Goal: Information Seeking & Learning: Learn about a topic

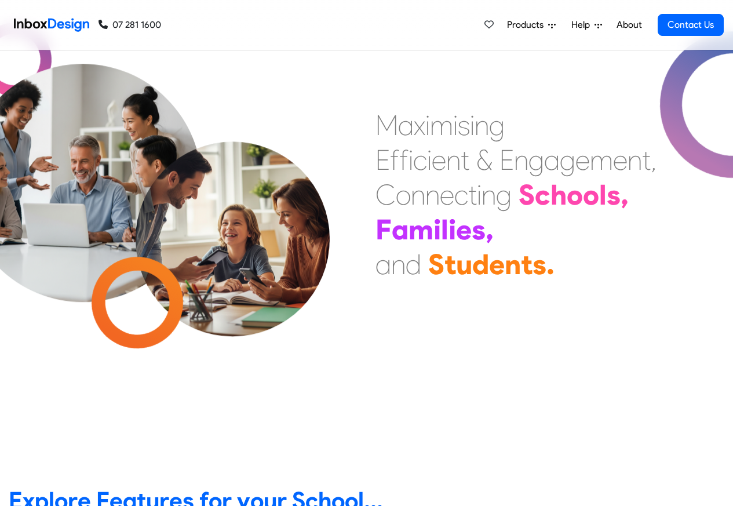
scroll to position [348, 0]
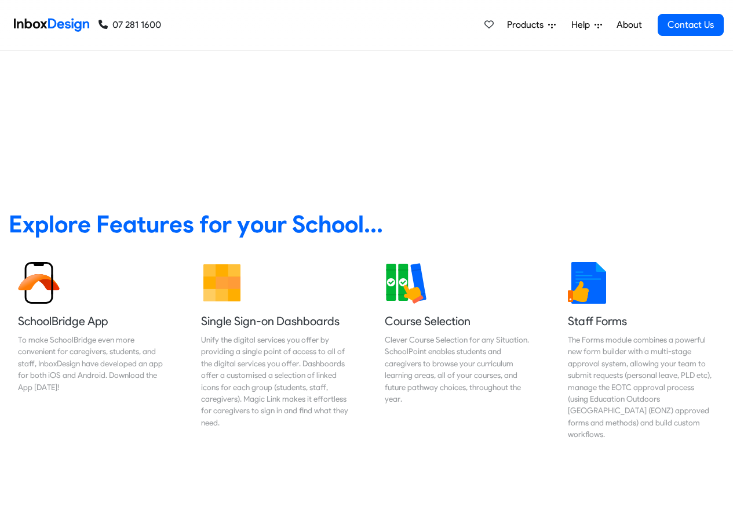
click at [631, 25] on link "About" at bounding box center [629, 24] width 32 height 23
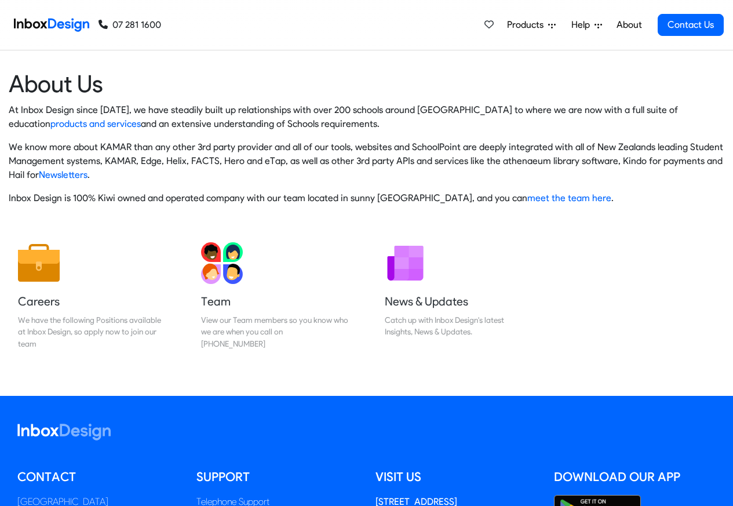
click at [56, 24] on img at bounding box center [51, 24] width 75 height 23
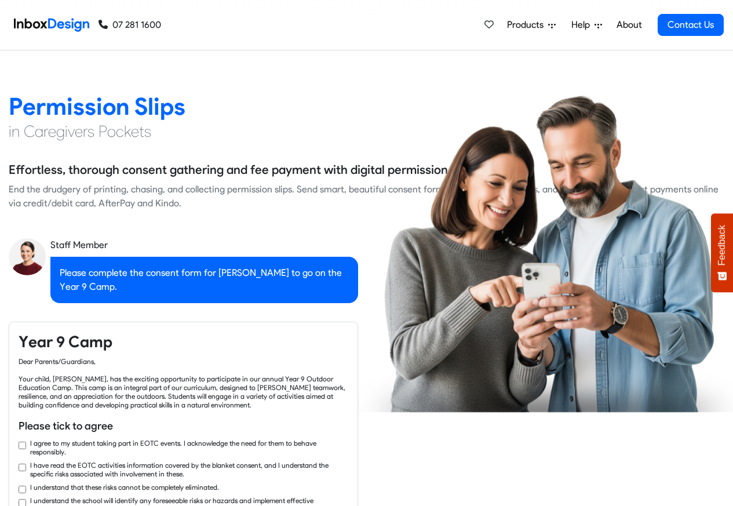
scroll to position [1878, 0]
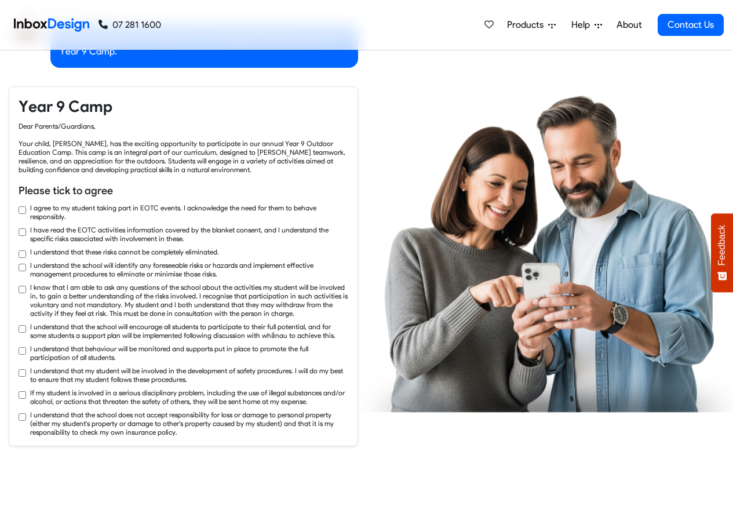
checkbox input "true"
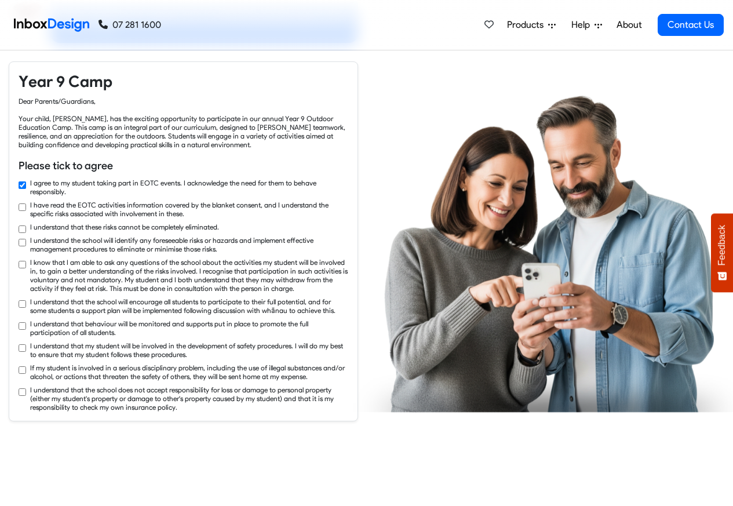
checkbox input "true"
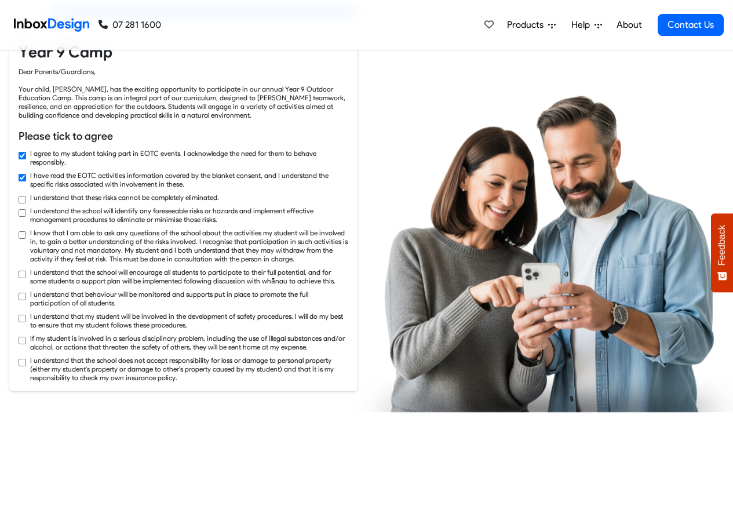
checkbox input "true"
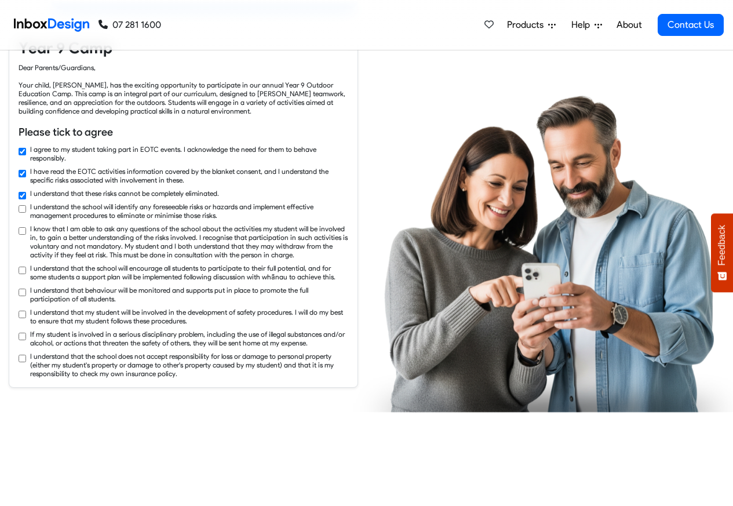
checkbox input "true"
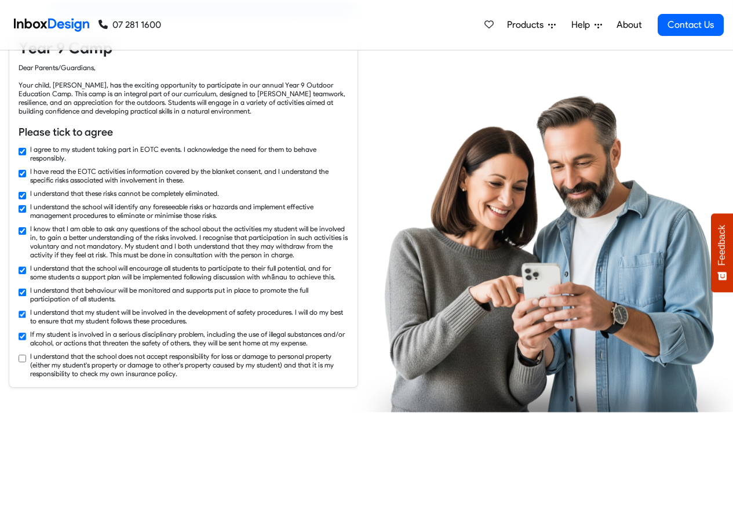
checkbox input "true"
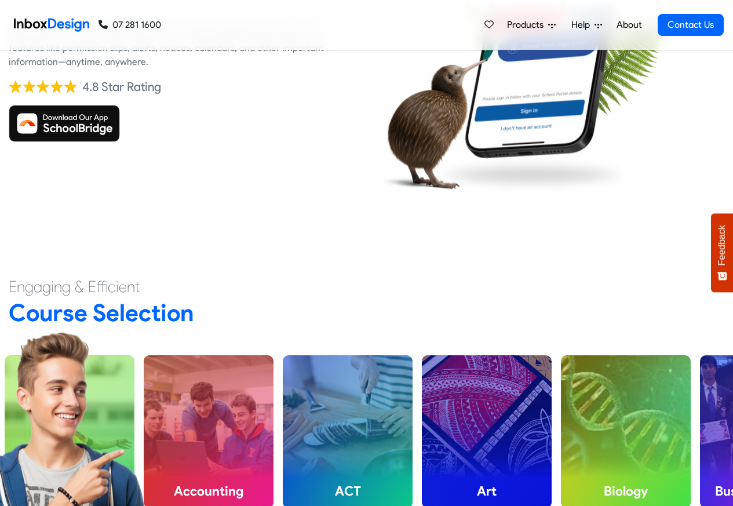
scroll to position [2712, 0]
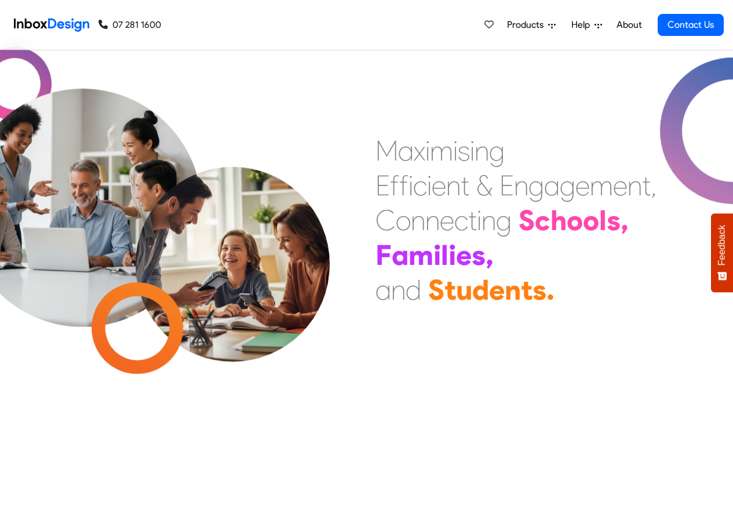
scroll to position [209, 0]
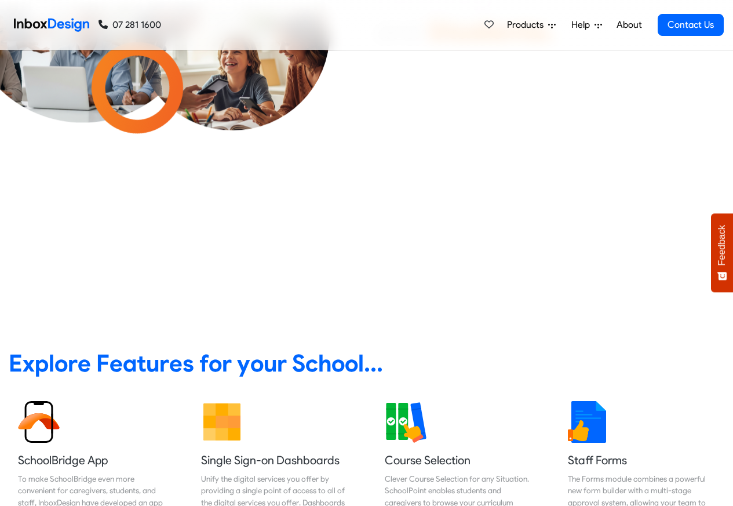
checkbox input "true"
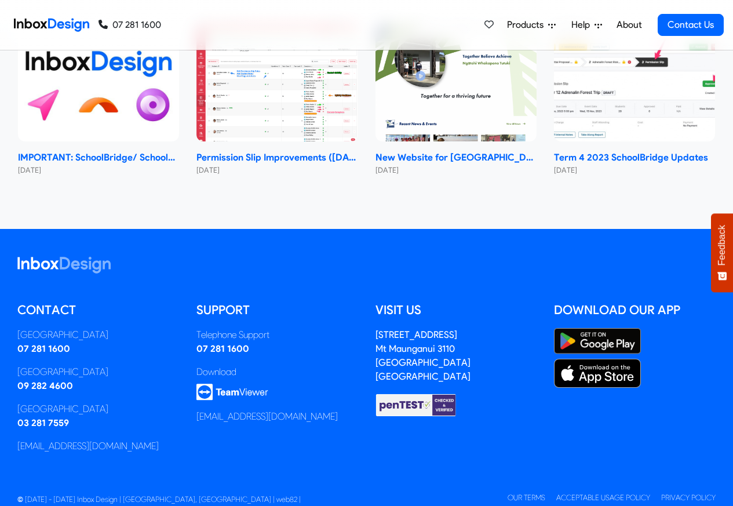
checkbox input "true"
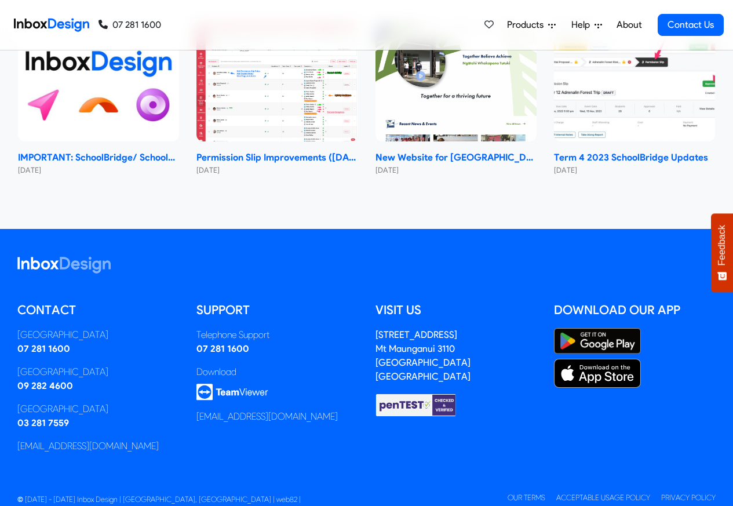
checkbox input "true"
